Goal: Use online tool/utility

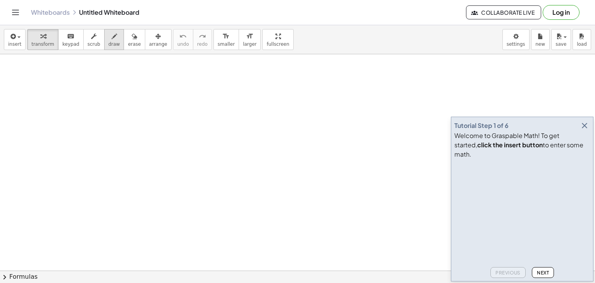
click at [108, 40] on button "draw" at bounding box center [114, 39] width 20 height 21
drag, startPoint x: 74, startPoint y: 100, endPoint x: 81, endPoint y: 109, distance: 11.9
drag, startPoint x: 70, startPoint y: 109, endPoint x: 88, endPoint y: 101, distance: 20.1
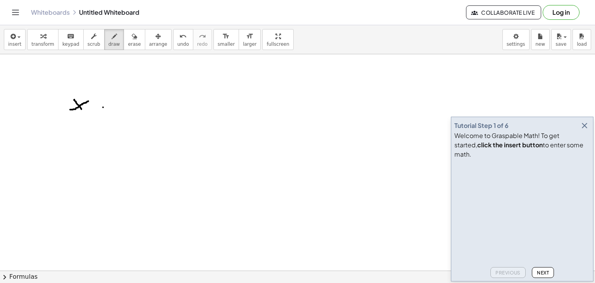
drag, startPoint x: 103, startPoint y: 107, endPoint x: 102, endPoint y: 113, distance: 6.4
drag, startPoint x: 95, startPoint y: 110, endPoint x: 108, endPoint y: 110, distance: 13.2
drag, startPoint x: 116, startPoint y: 99, endPoint x: 119, endPoint y: 116, distance: 17.2
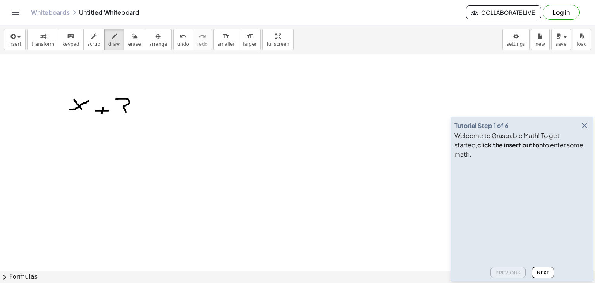
drag, startPoint x: 135, startPoint y: 110, endPoint x: 137, endPoint y: 114, distance: 4.2
drag, startPoint x: 135, startPoint y: 116, endPoint x: 147, endPoint y: 114, distance: 12.2
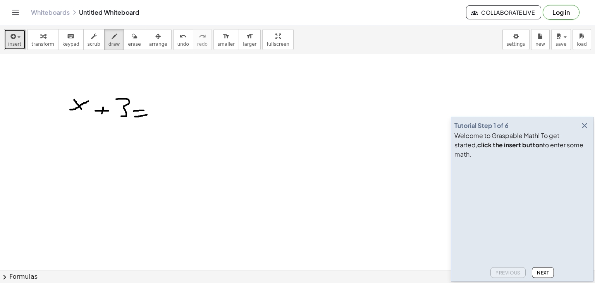
click at [17, 35] on div "button" at bounding box center [14, 35] width 13 height 9
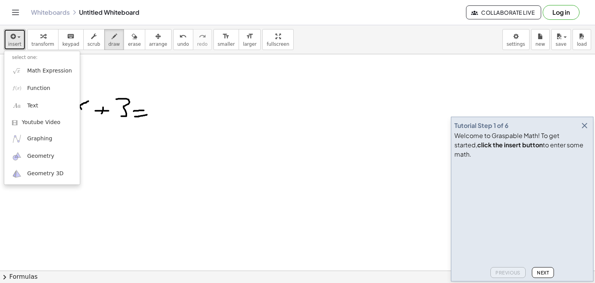
click at [256, 117] on div at bounding box center [297, 270] width 595 height 433
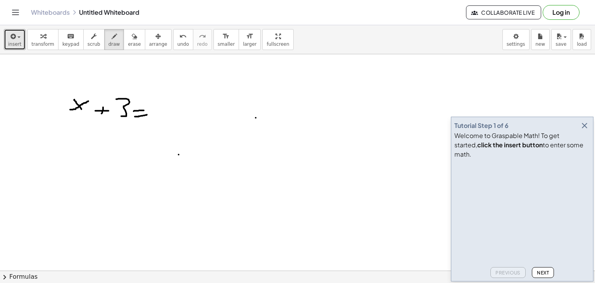
click at [179, 154] on div at bounding box center [297, 270] width 595 height 433
drag, startPoint x: 211, startPoint y: 158, endPoint x: 238, endPoint y: 154, distance: 27.4
click at [238, 155] on div at bounding box center [297, 270] width 595 height 433
